Goal: Information Seeking & Learning: Learn about a topic

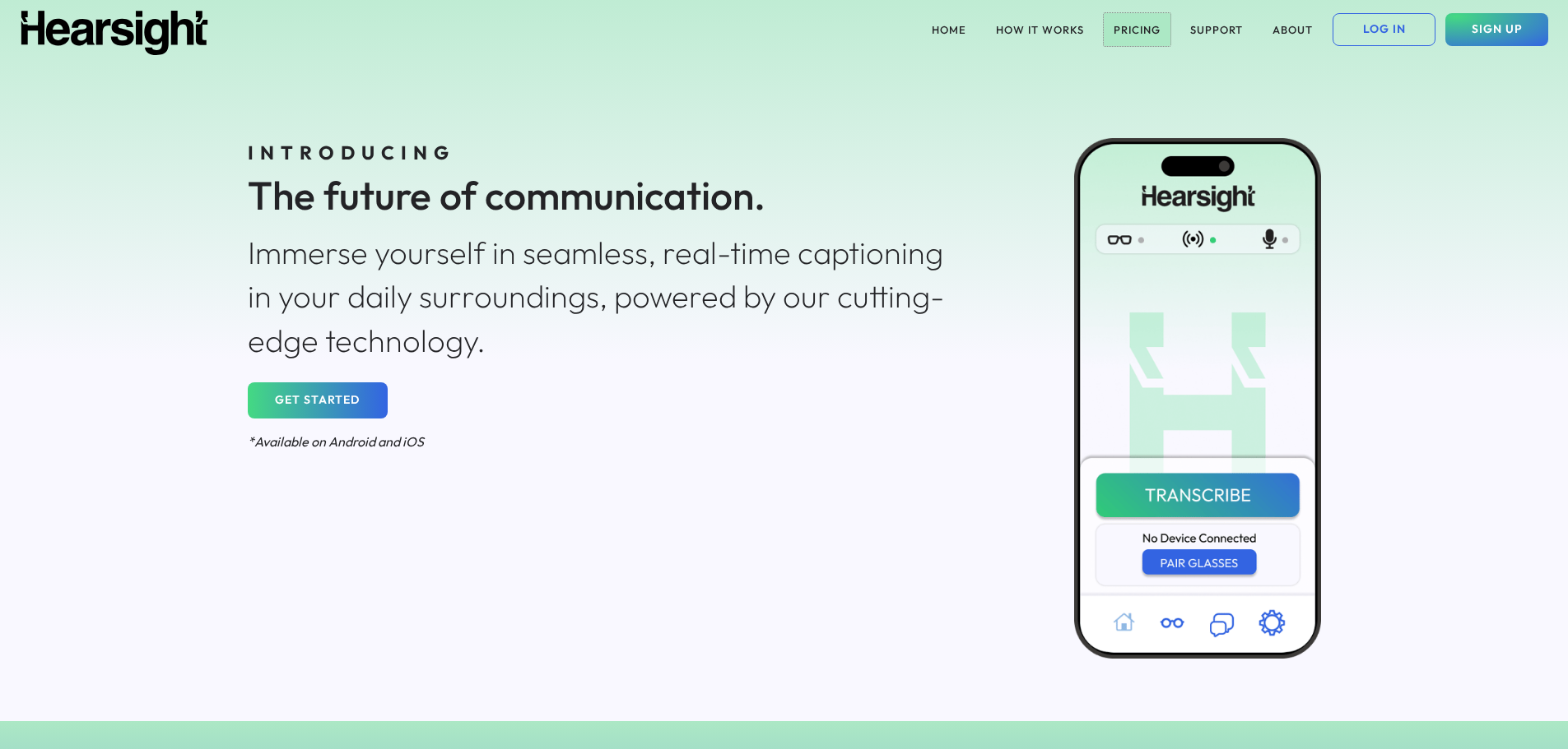
click at [1116, 25] on button "PRICING" at bounding box center [1136, 29] width 66 height 33
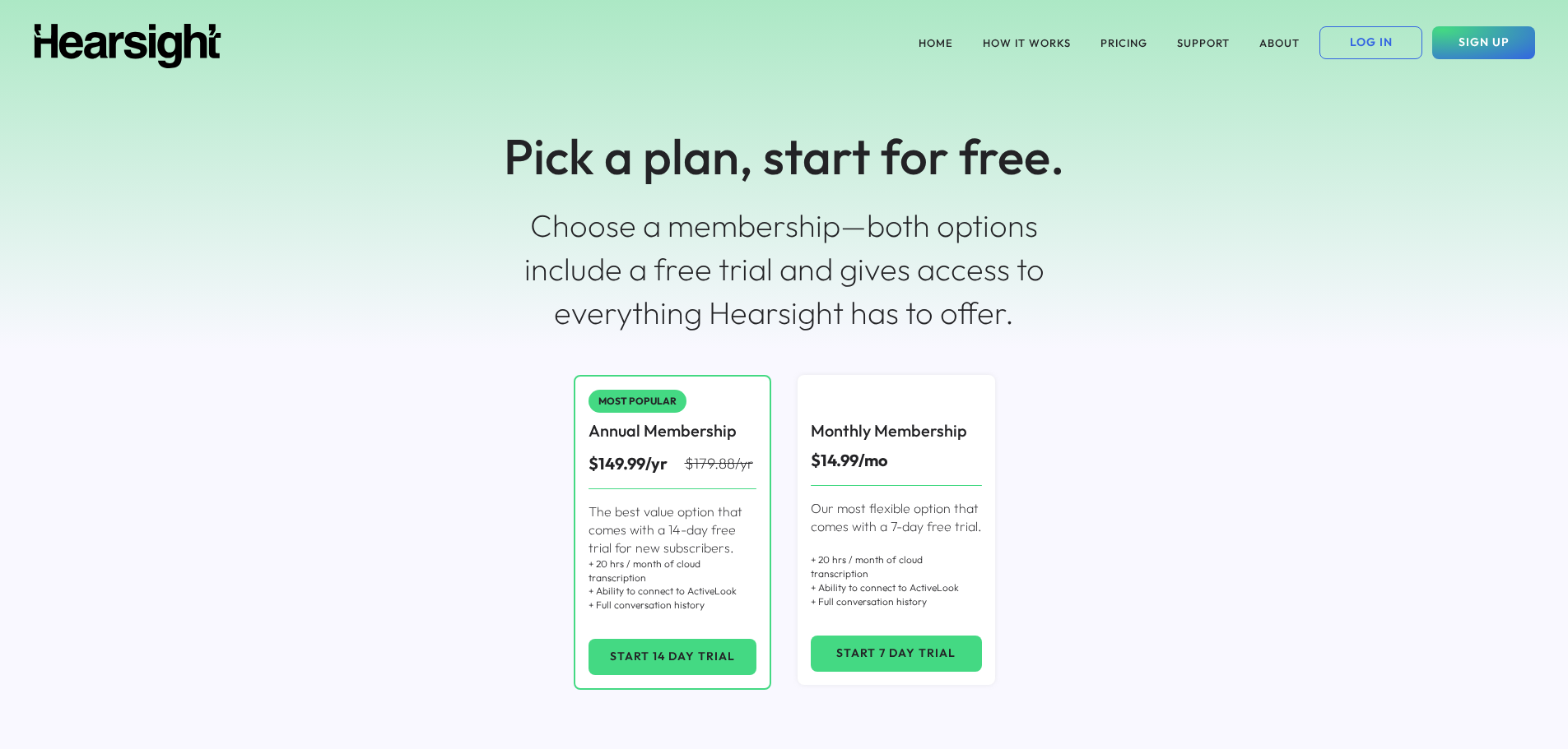
click at [903, 34] on div "HOME HOW IT WORKS PRICING SUPPORT ABOUT LOG IN SIGN UP" at bounding box center [784, 42] width 1541 height 59
click at [915, 42] on button "HOME" at bounding box center [935, 42] width 54 height 33
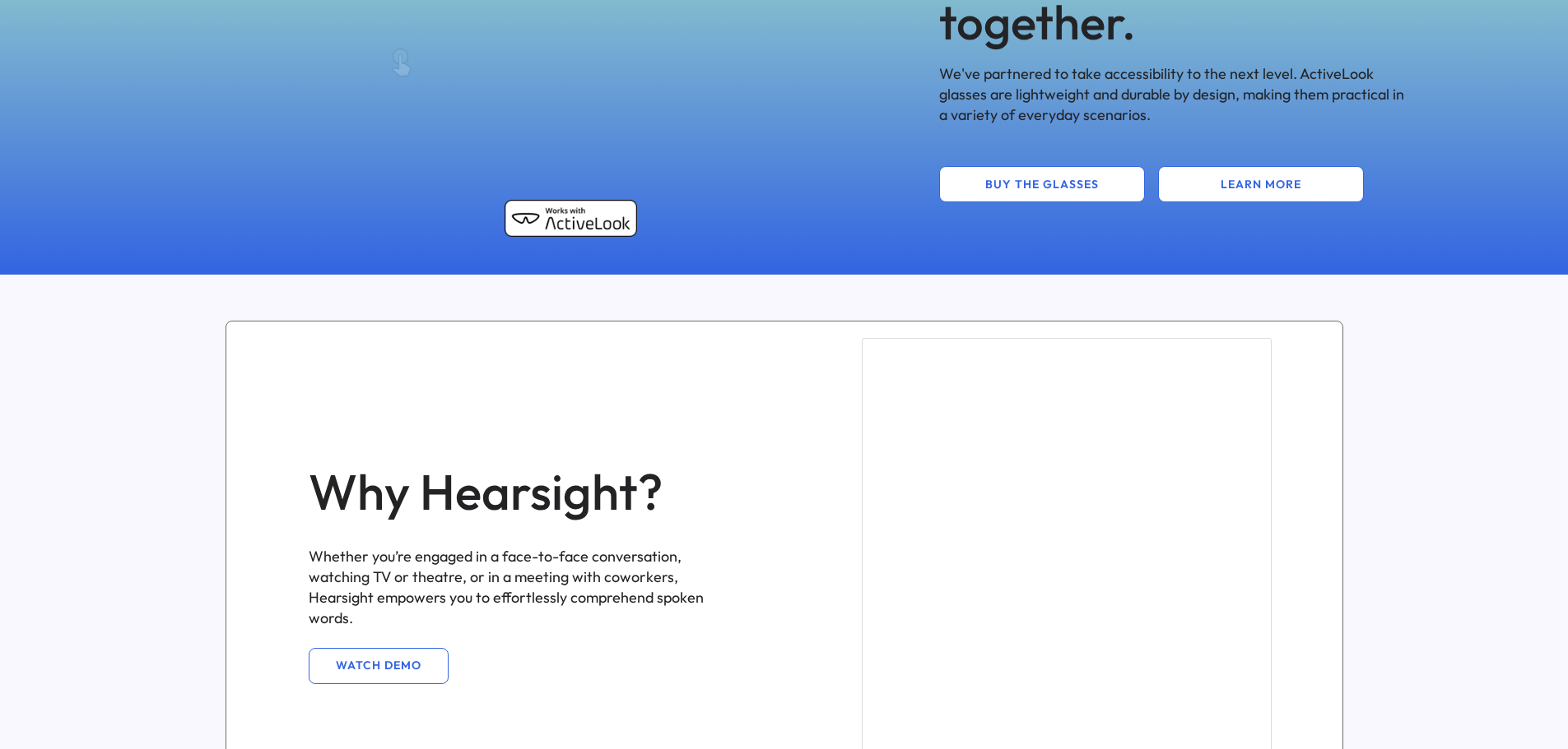
scroll to position [658, 0]
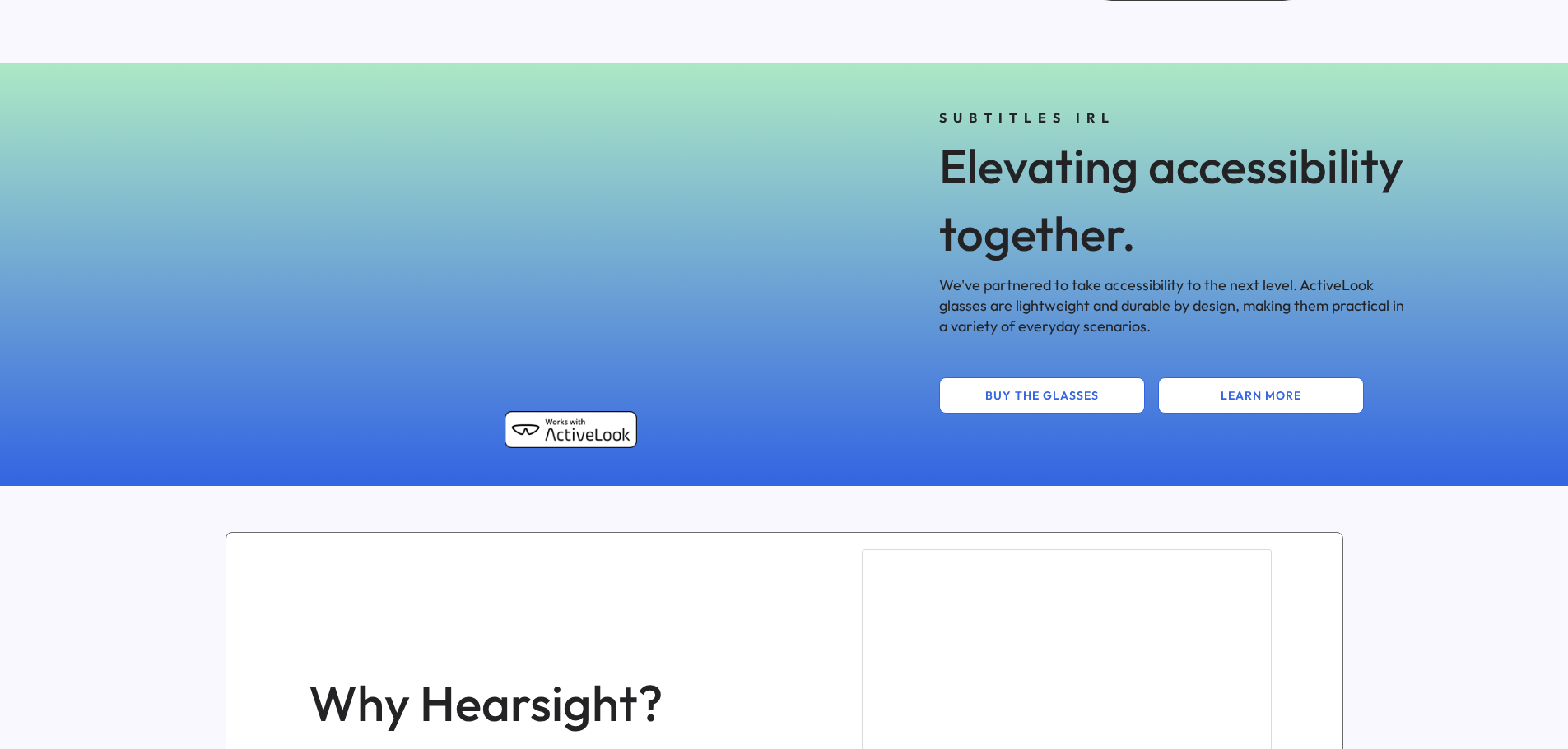
drag, startPoint x: 398, startPoint y: 272, endPoint x: 514, endPoint y: 283, distance: 116.5
click at [514, 283] on div "3D model. Use mouse, touch or arrow keys to move." at bounding box center [402, 274] width 509 height 371
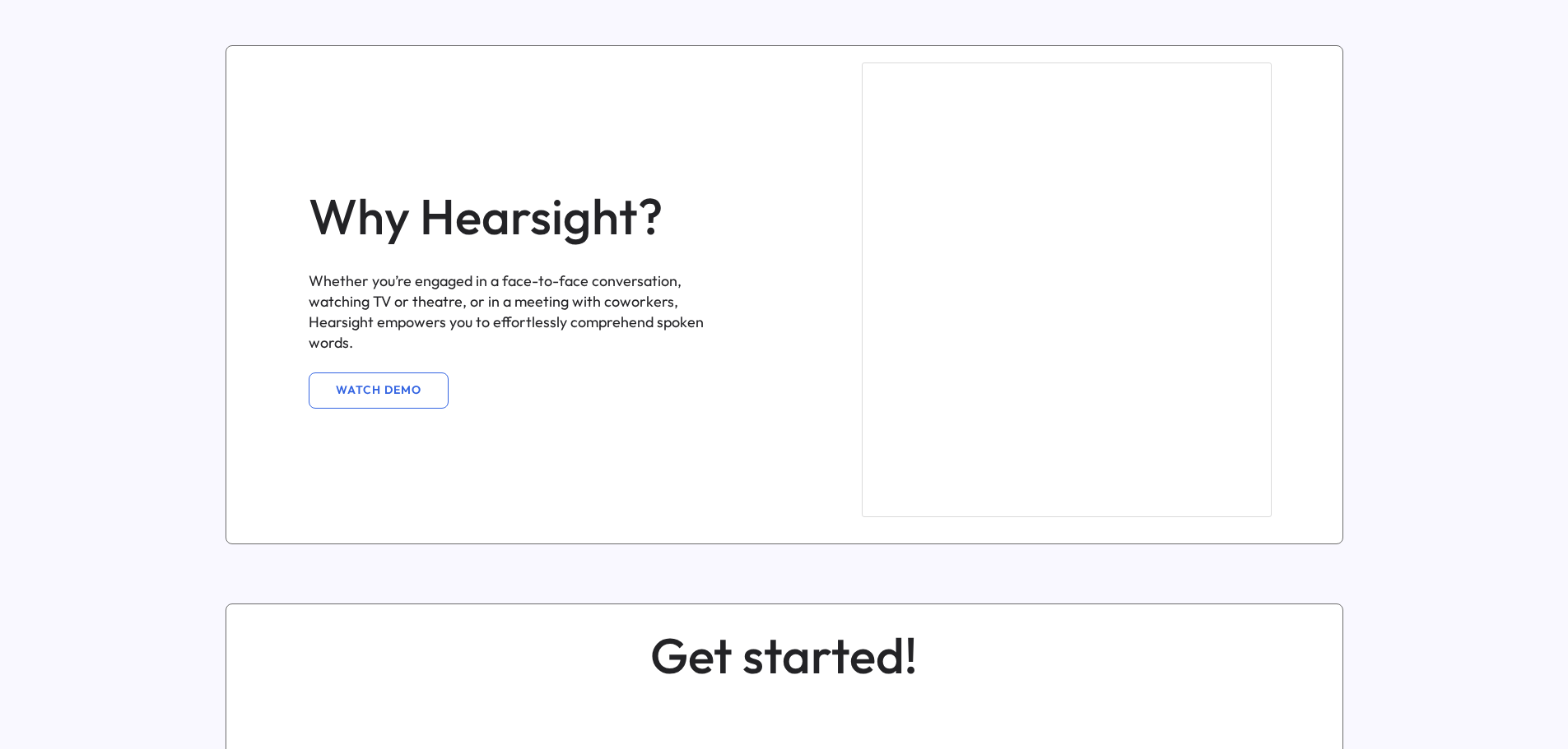
scroll to position [1398, 0]
